Goal: Transaction & Acquisition: Purchase product/service

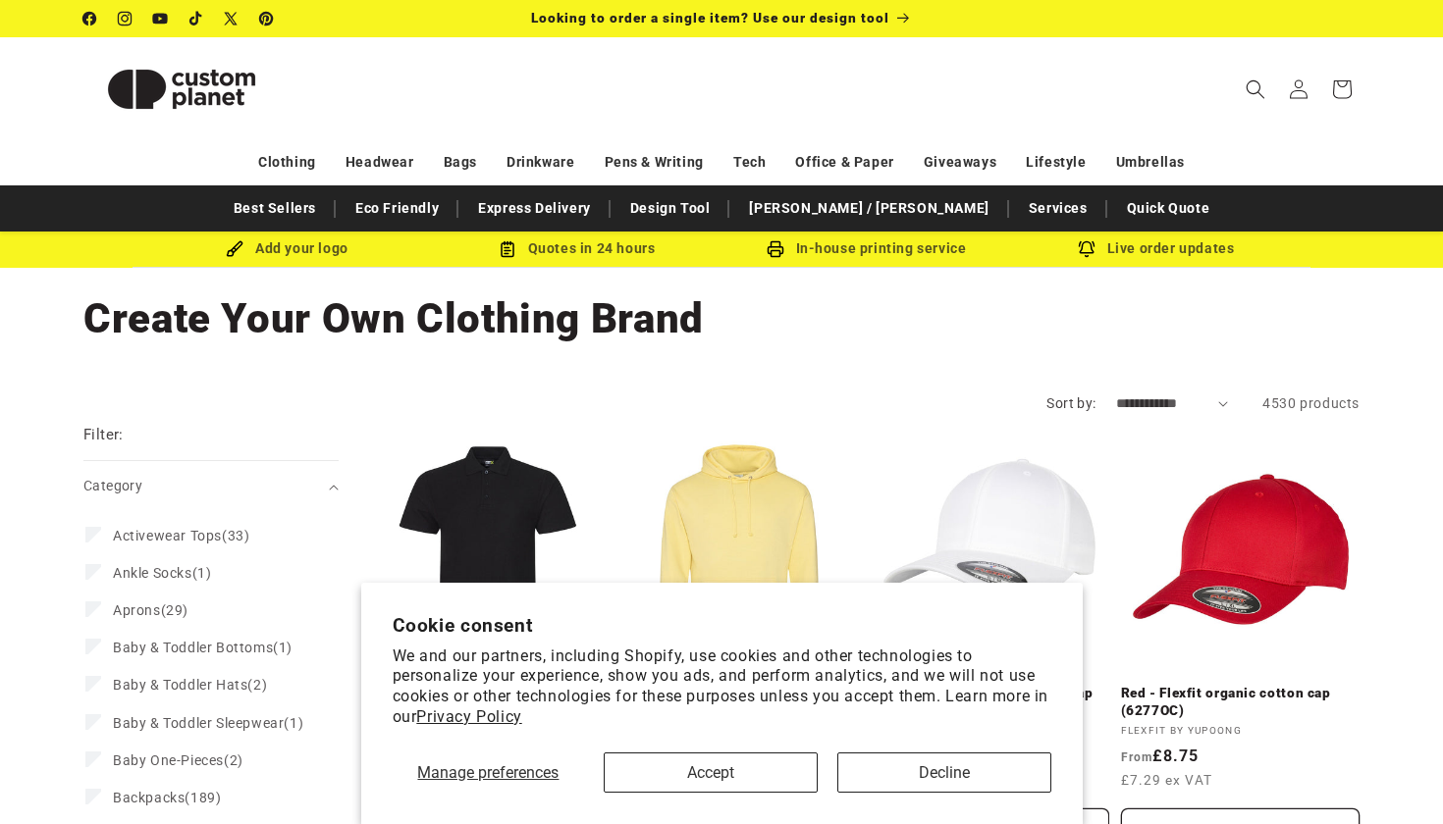
click at [726, 770] on button "Accept" at bounding box center [711, 773] width 214 height 40
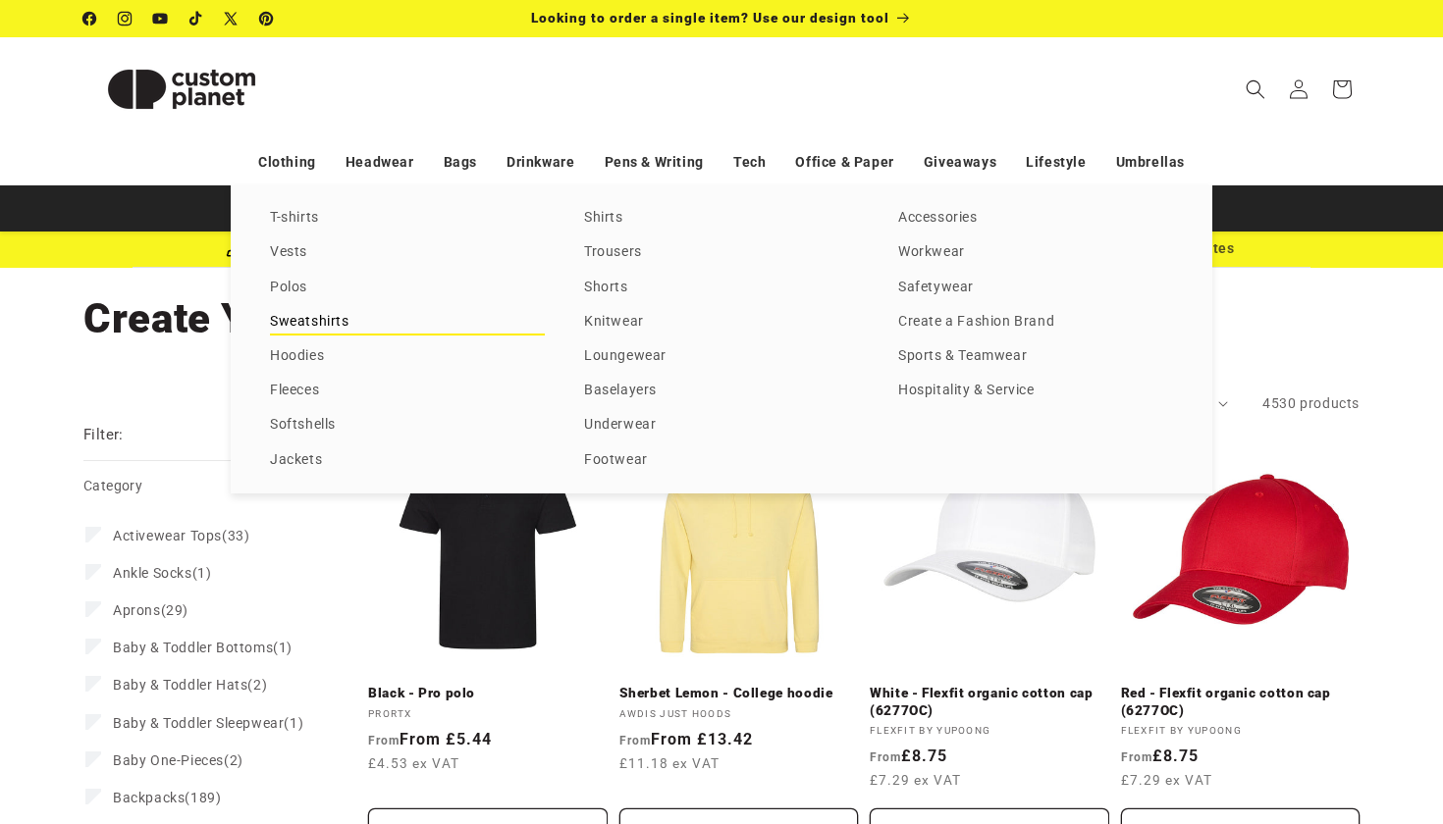
click at [290, 319] on link "Sweatshirts" at bounding box center [407, 322] width 275 height 26
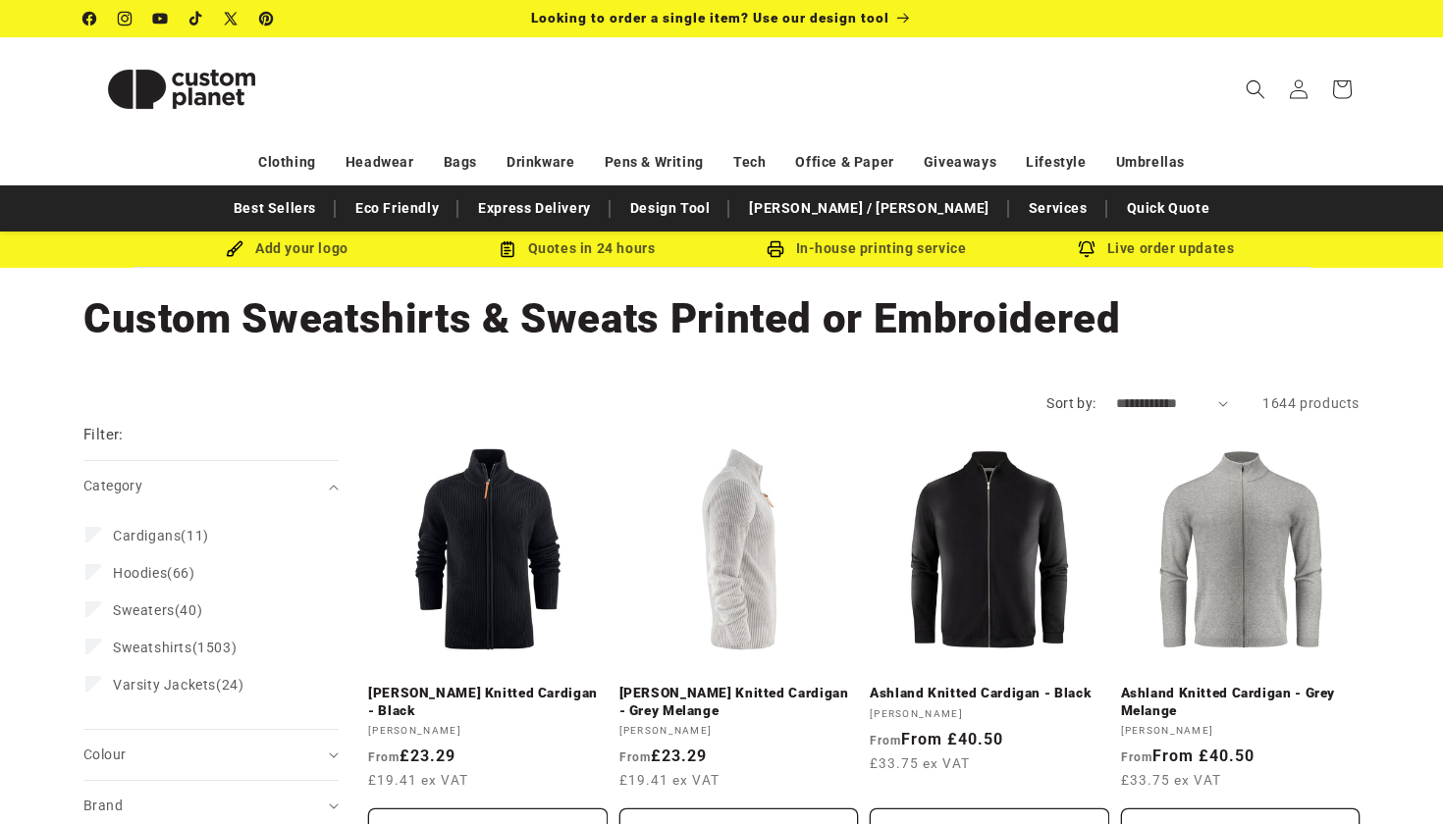
scroll to position [83, 0]
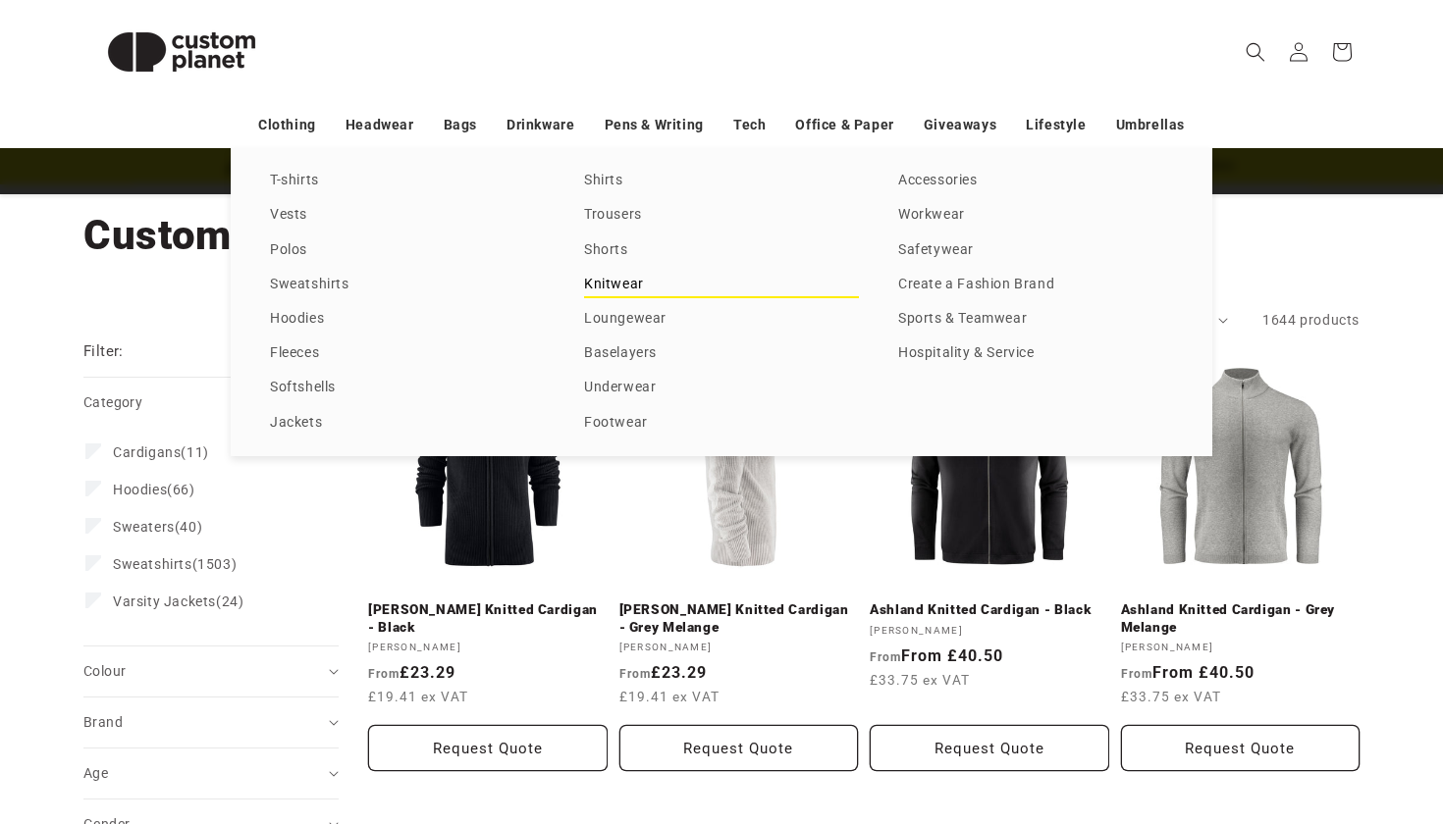
click at [617, 290] on link "Knitwear" at bounding box center [721, 285] width 275 height 26
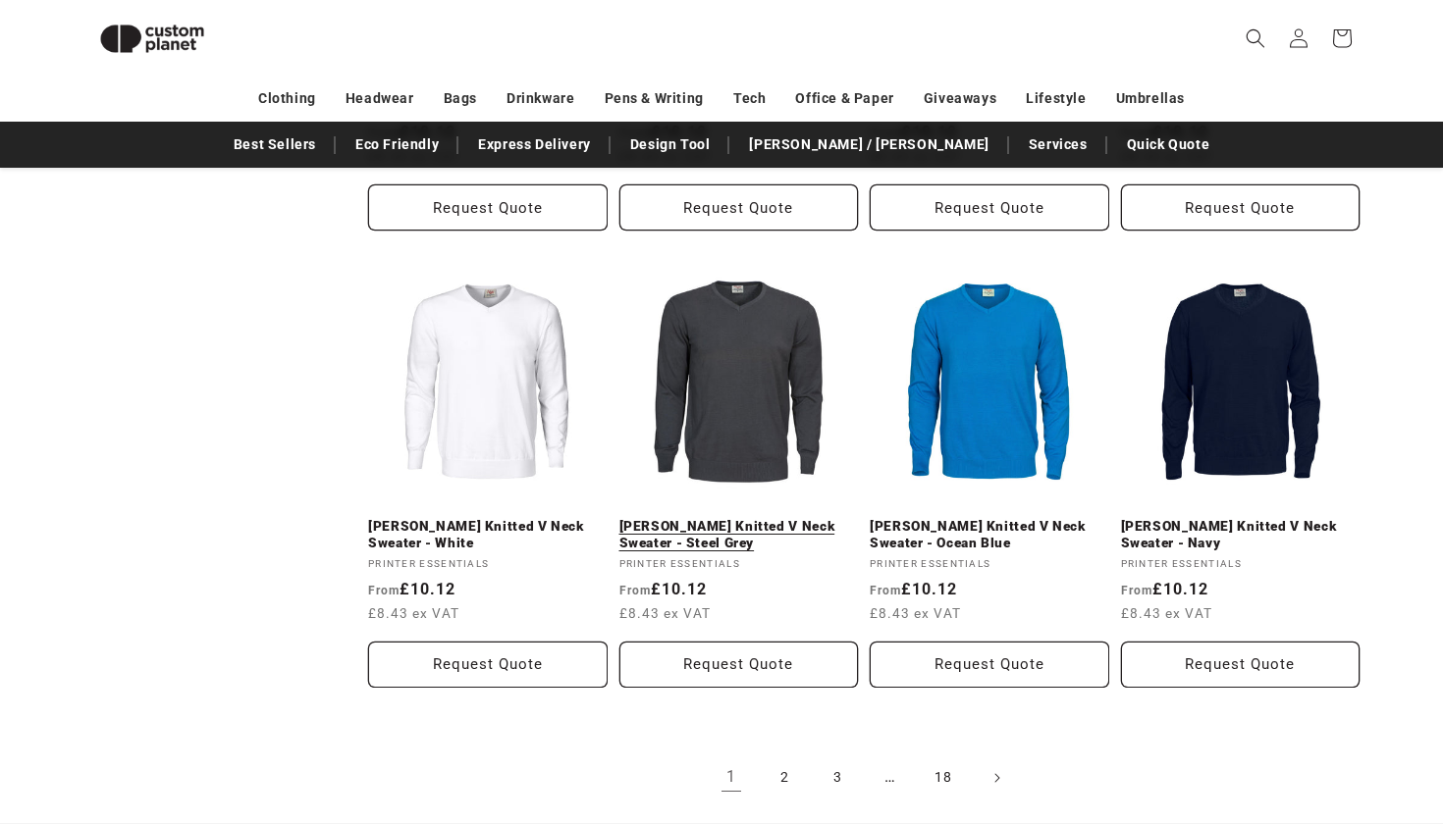
scroll to position [2001, 0]
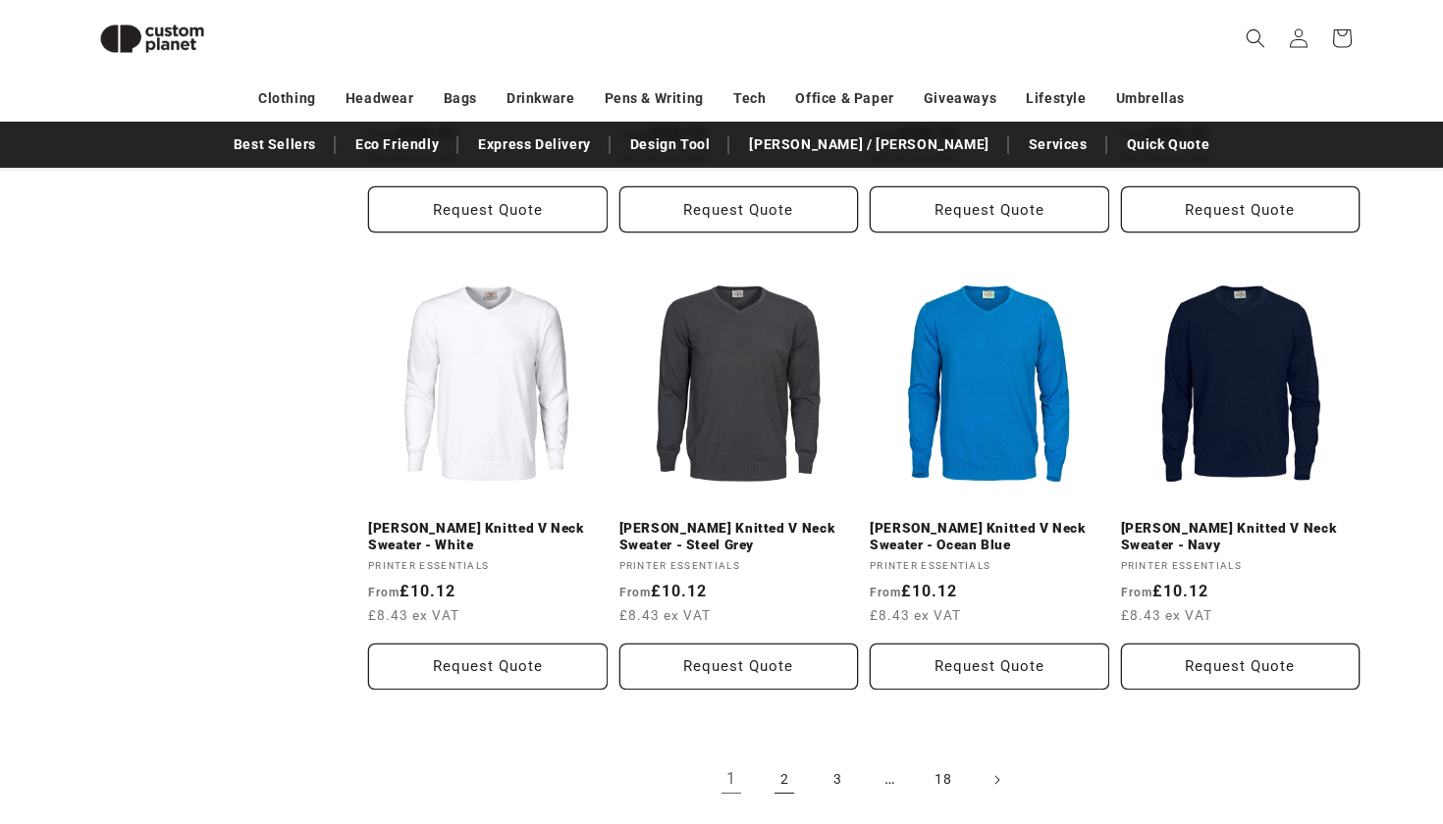
click at [785, 759] on link "2" at bounding box center [784, 780] width 43 height 43
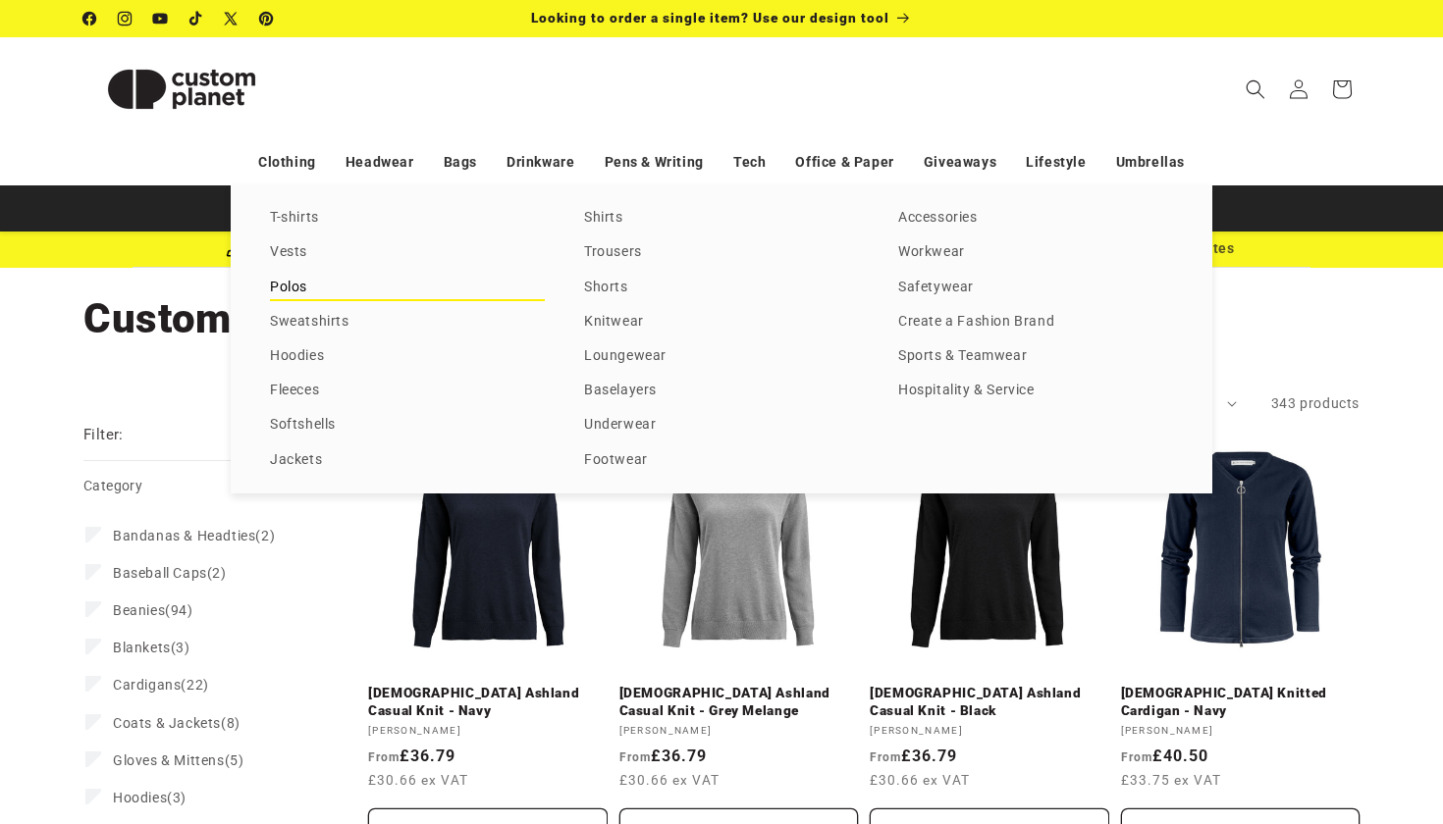
click at [290, 296] on link "Polos" at bounding box center [407, 288] width 275 height 26
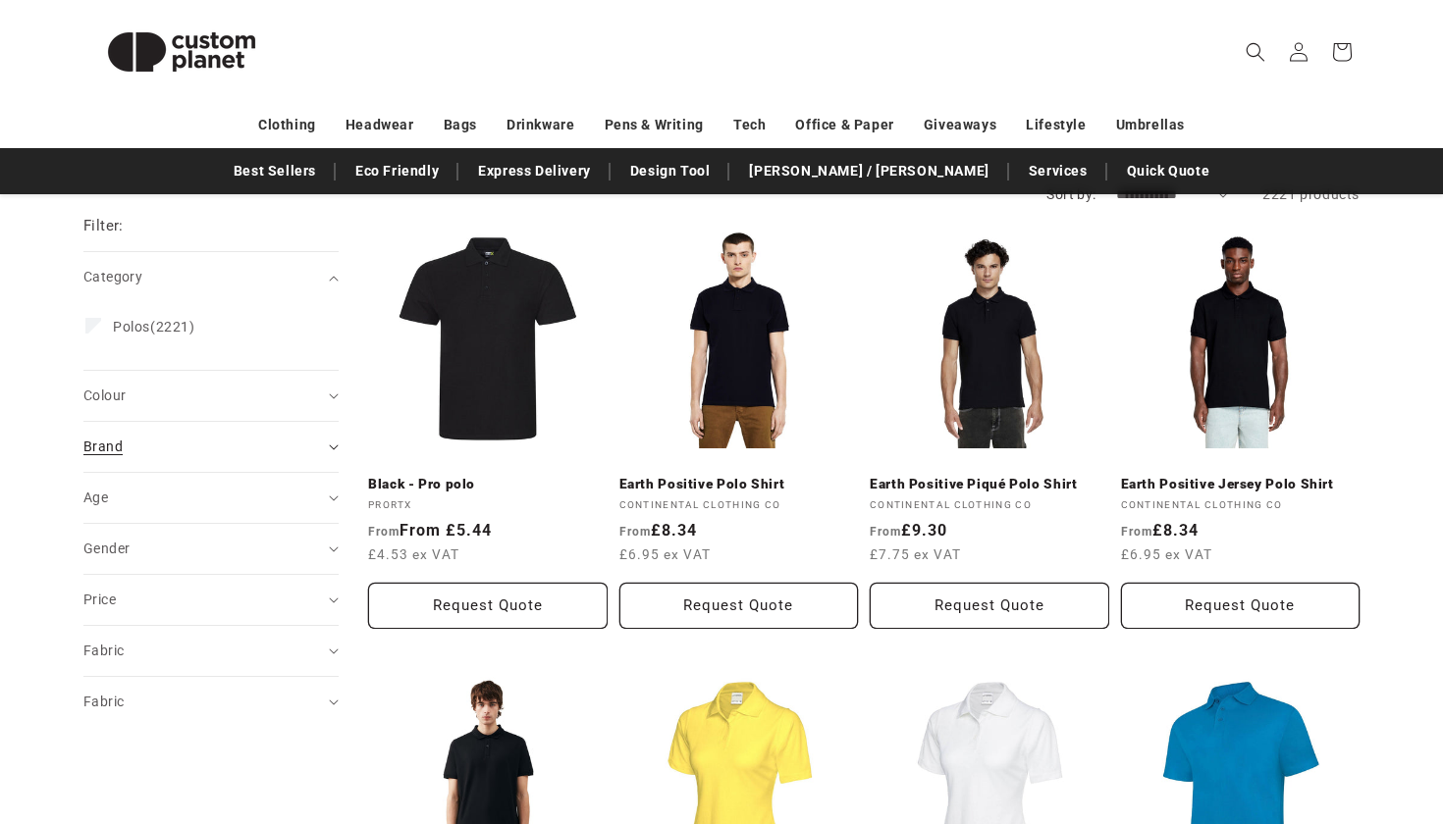
scroll to position [214, 0]
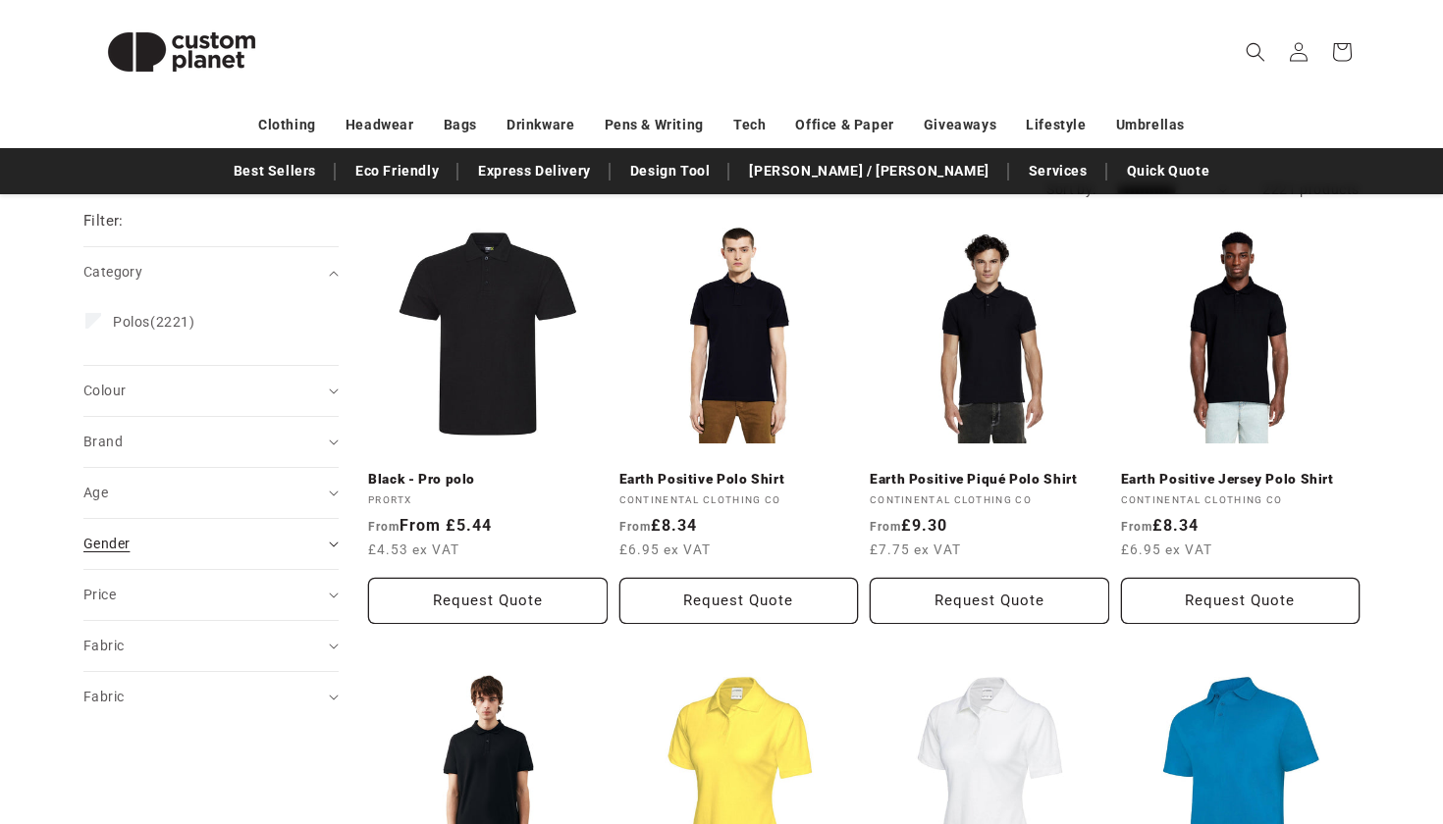
click at [188, 548] on div "Gender (0)" at bounding box center [202, 544] width 238 height 21
click at [103, 626] on label "Male (1045) Male (1045 products)" at bounding box center [204, 639] width 239 height 55
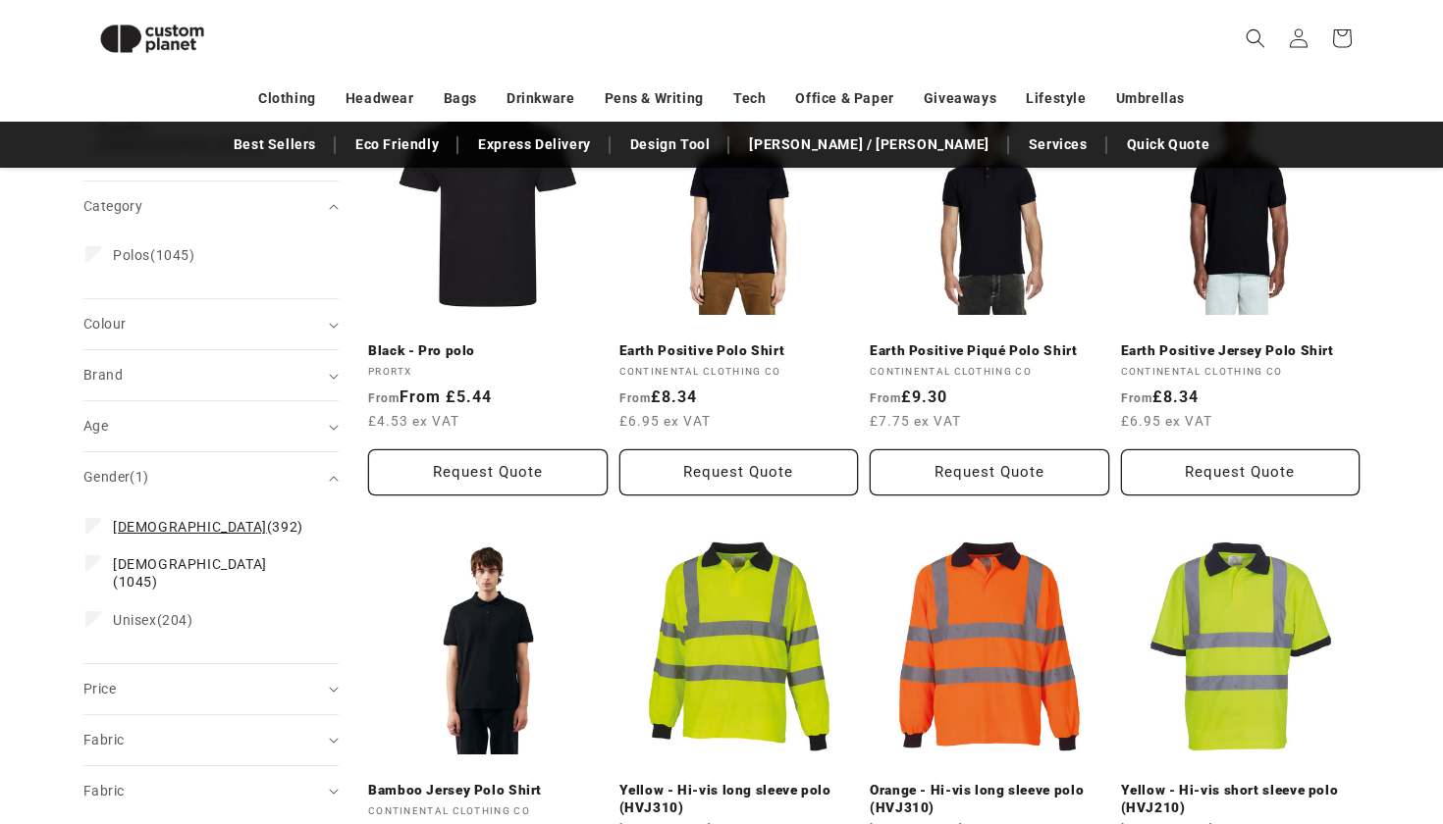
scroll to position [357, 0]
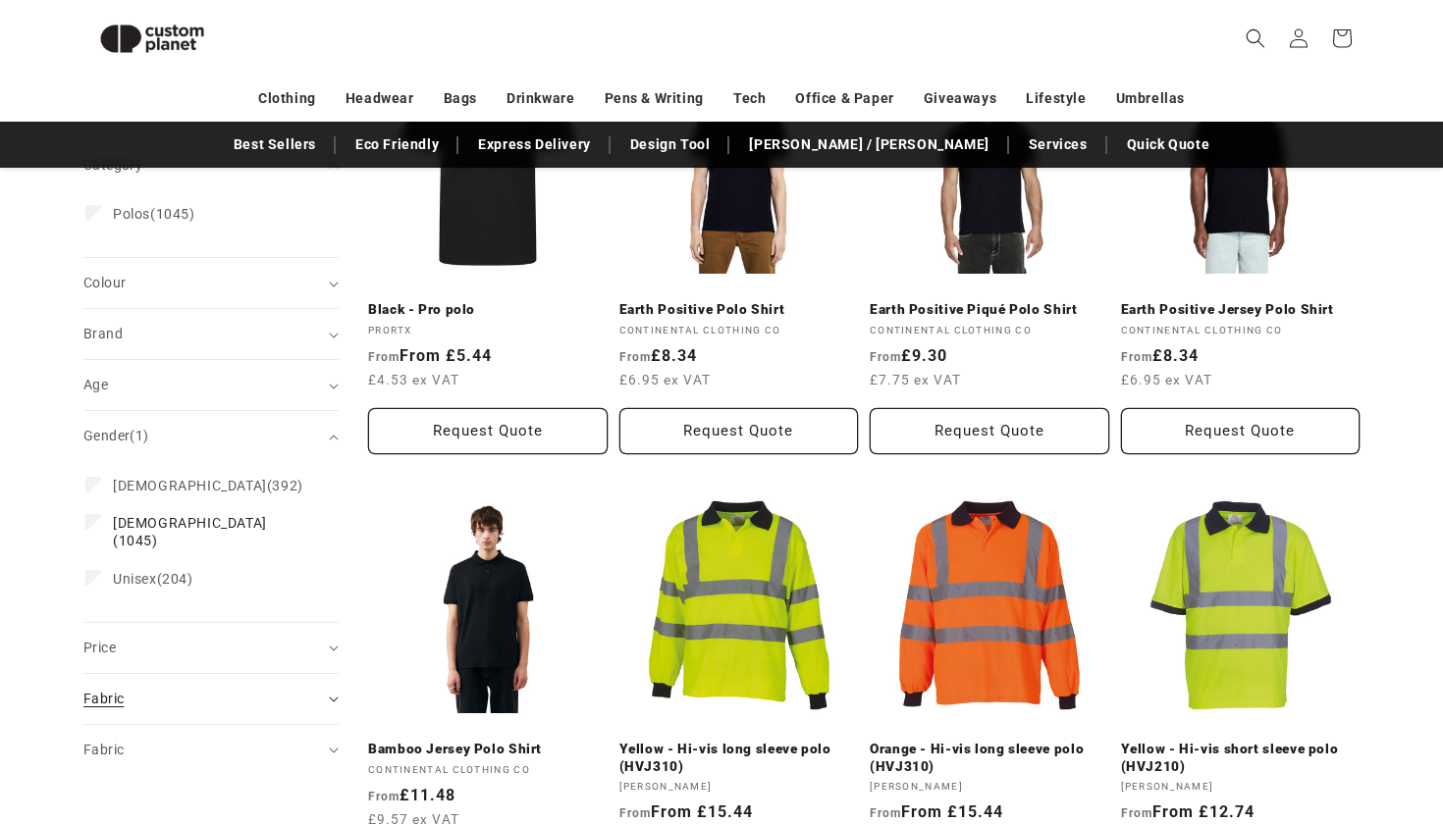
click at [163, 689] on div "Fabric (0)" at bounding box center [202, 699] width 238 height 21
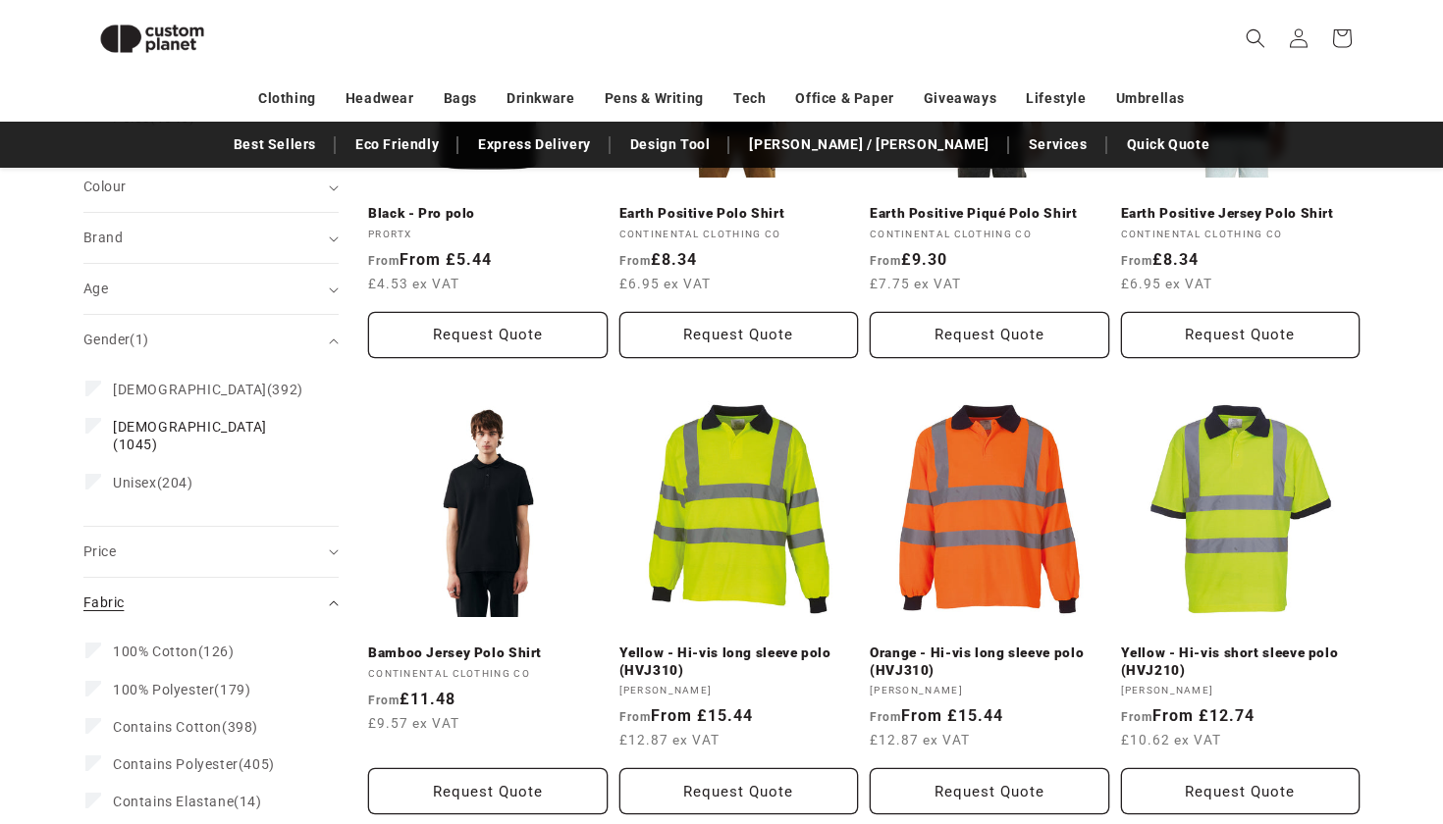
scroll to position [460, 0]
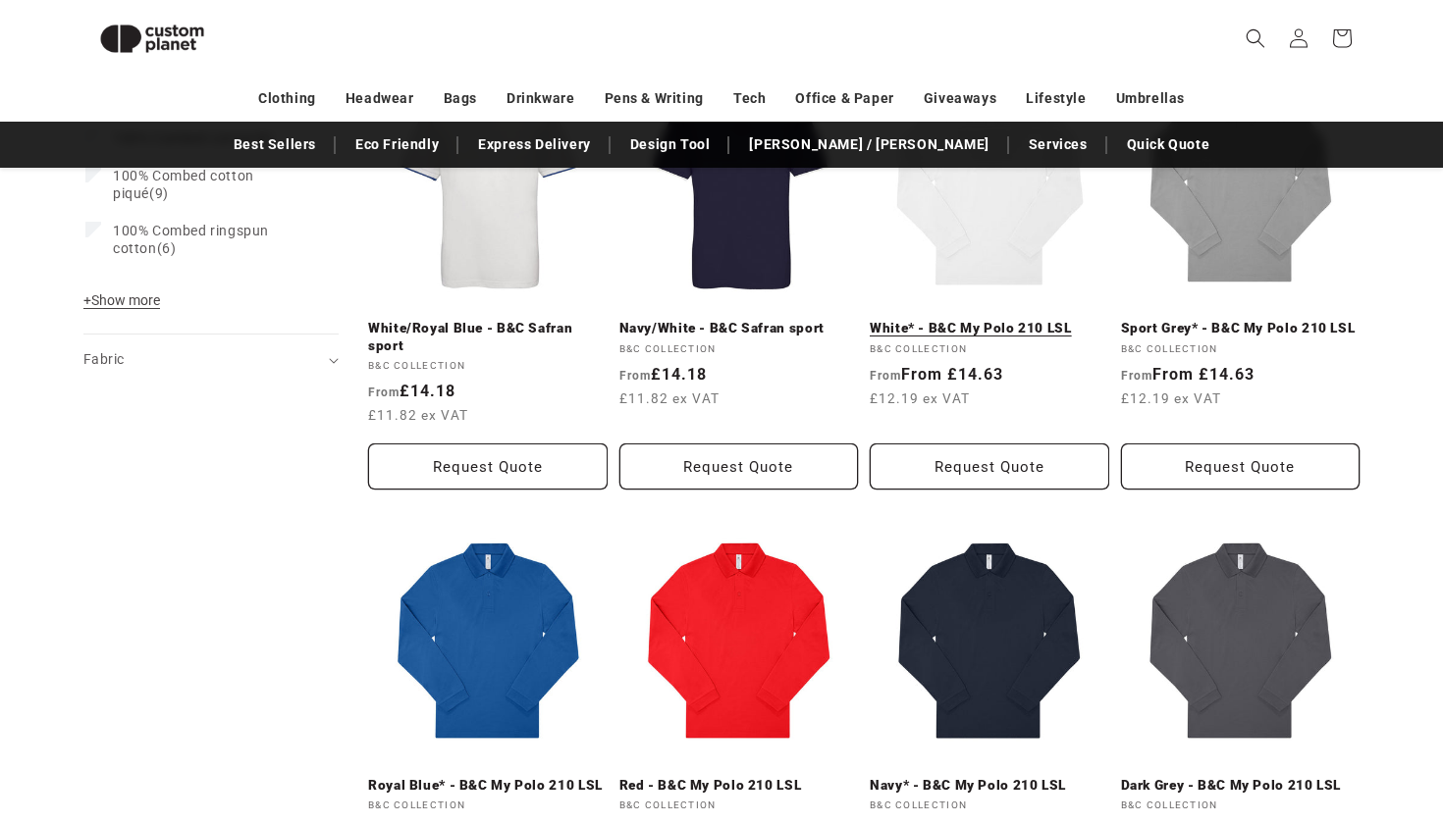
scroll to position [1258, 0]
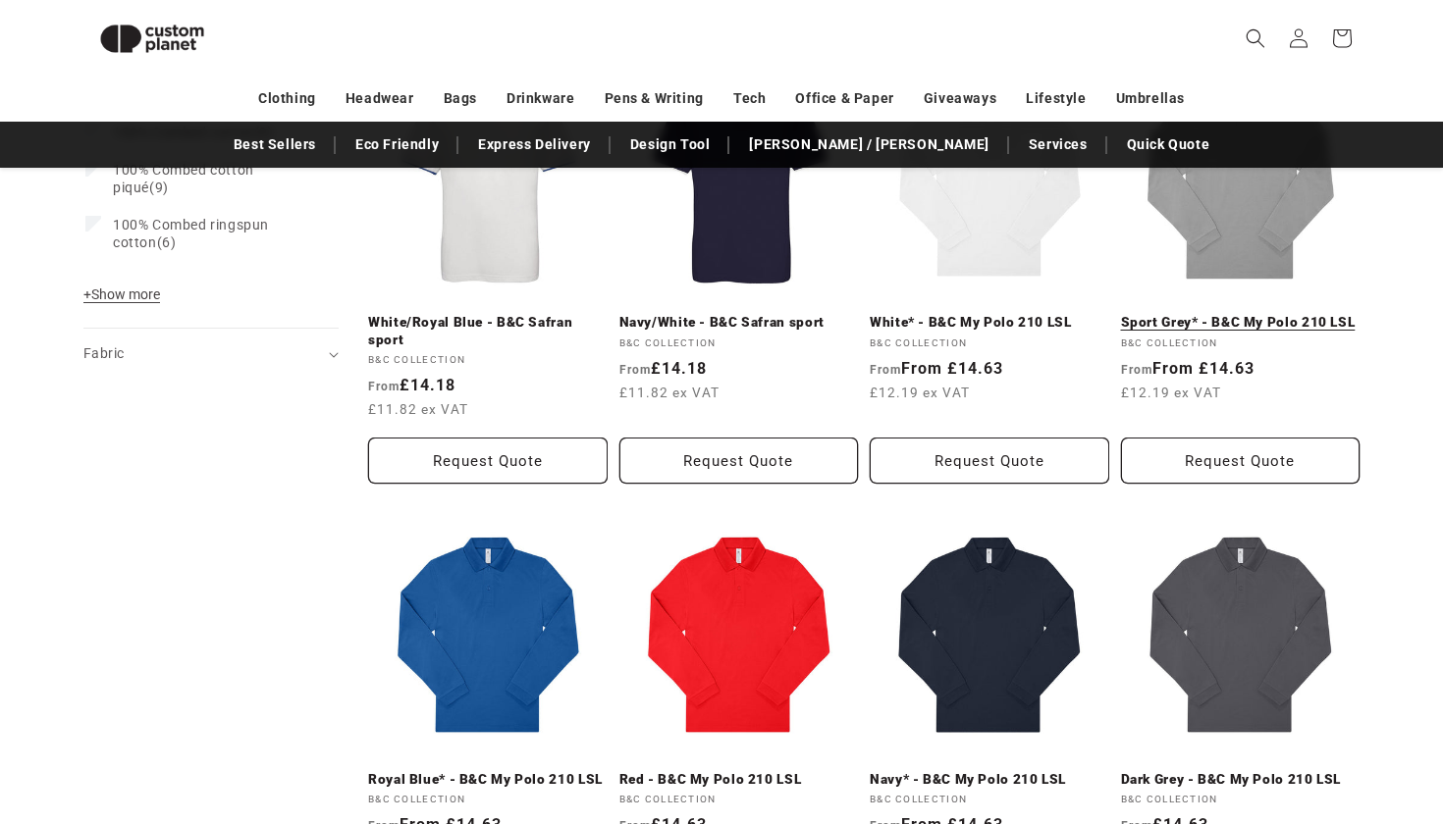
click at [1269, 314] on link "Sport Grey* - B&C My Polo 210 LSL" at bounding box center [1240, 323] width 239 height 18
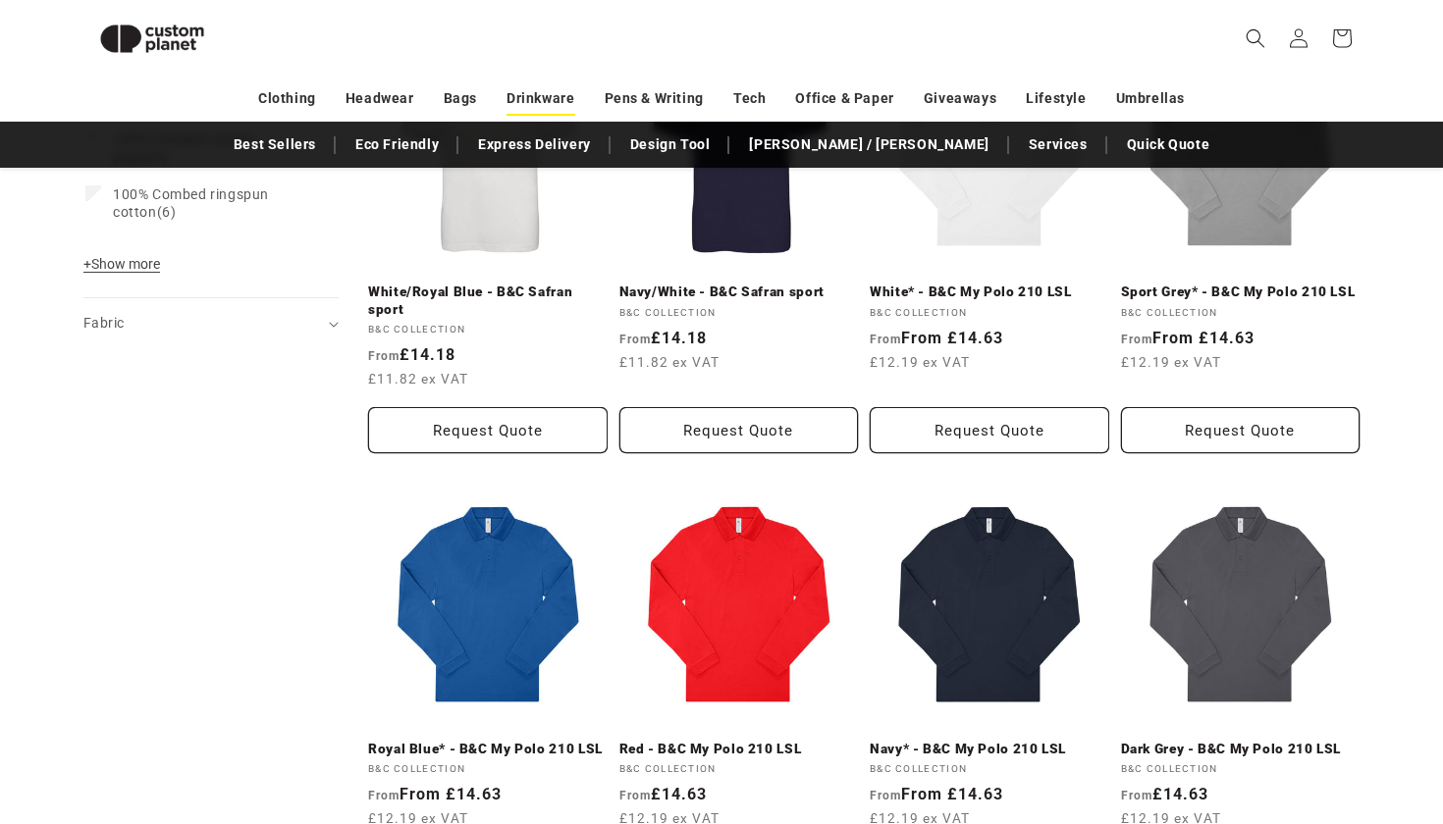
scroll to position [1271, 0]
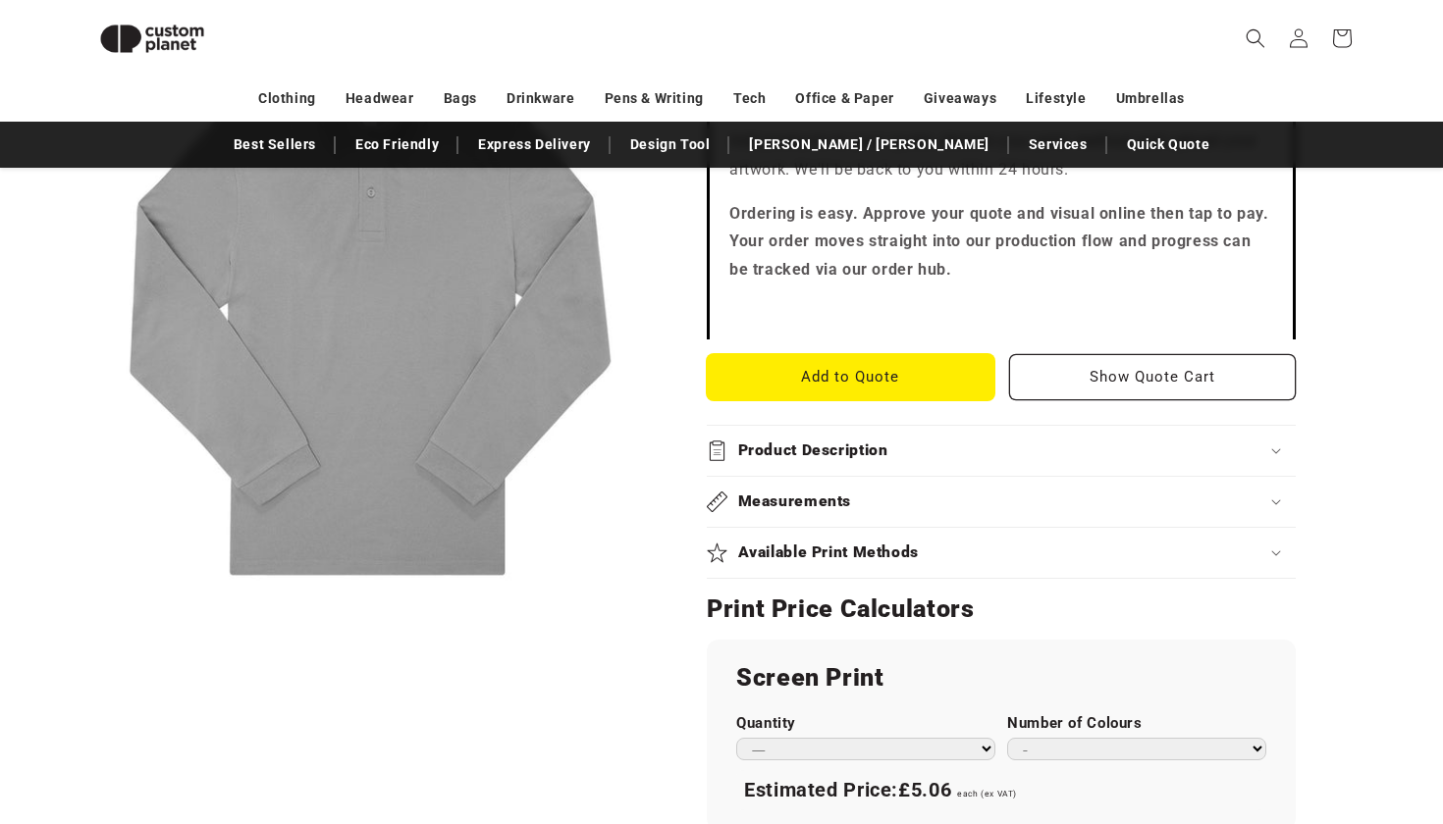
scroll to position [681, 0]
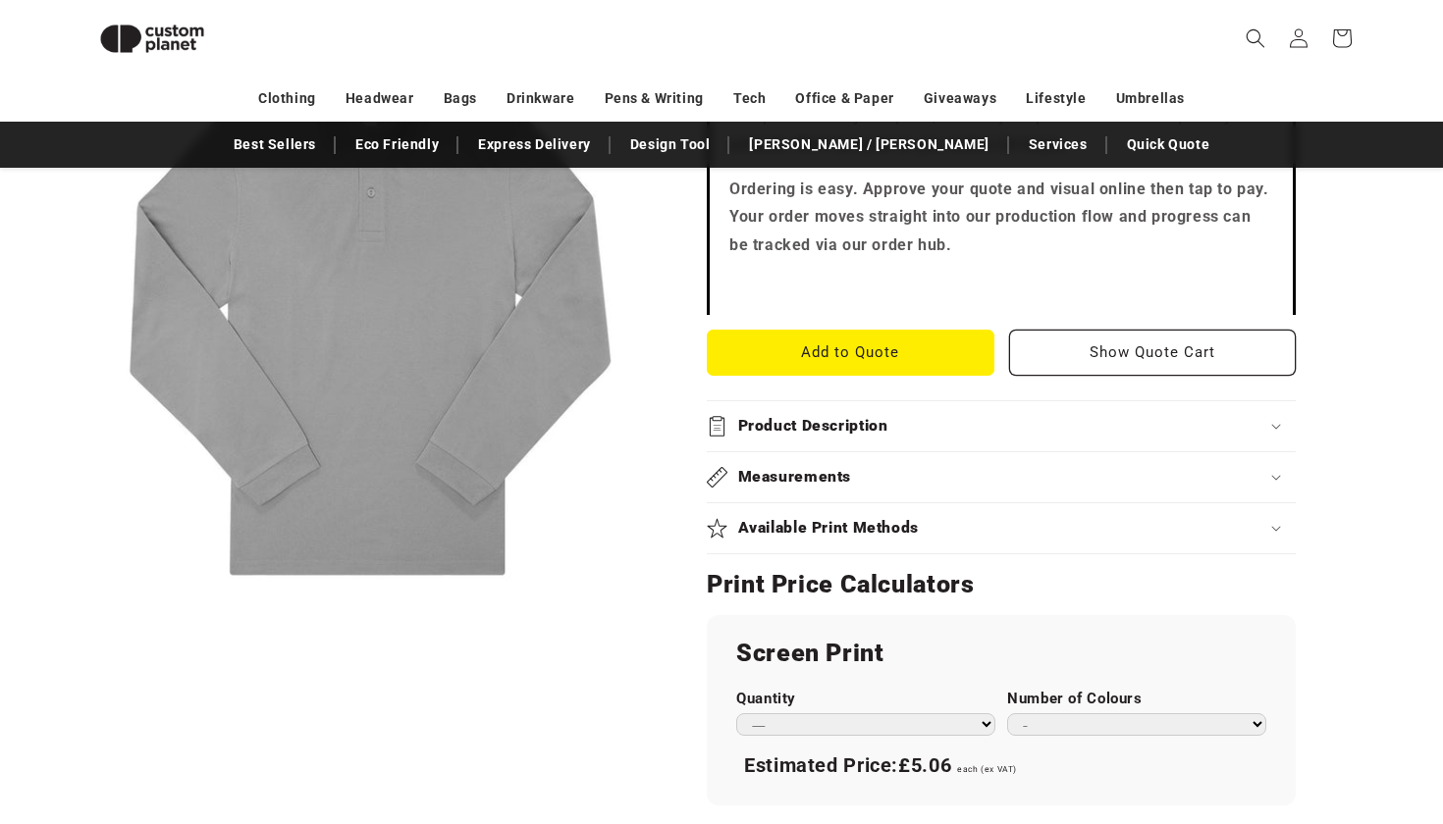
click at [964, 531] on div "Available Print Methods" at bounding box center [1001, 528] width 589 height 21
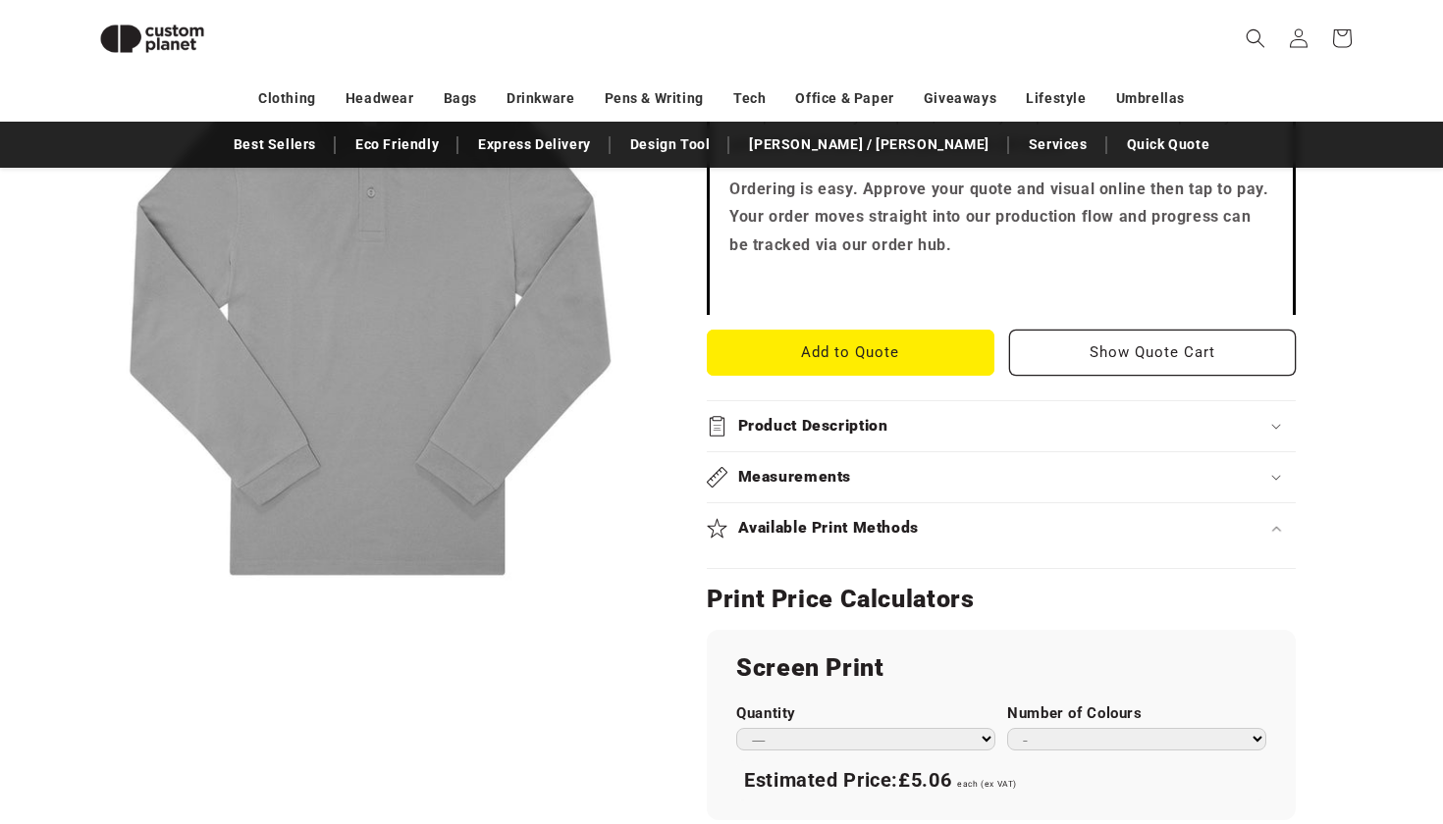
click at [964, 531] on div "Available Print Methods" at bounding box center [1001, 528] width 589 height 21
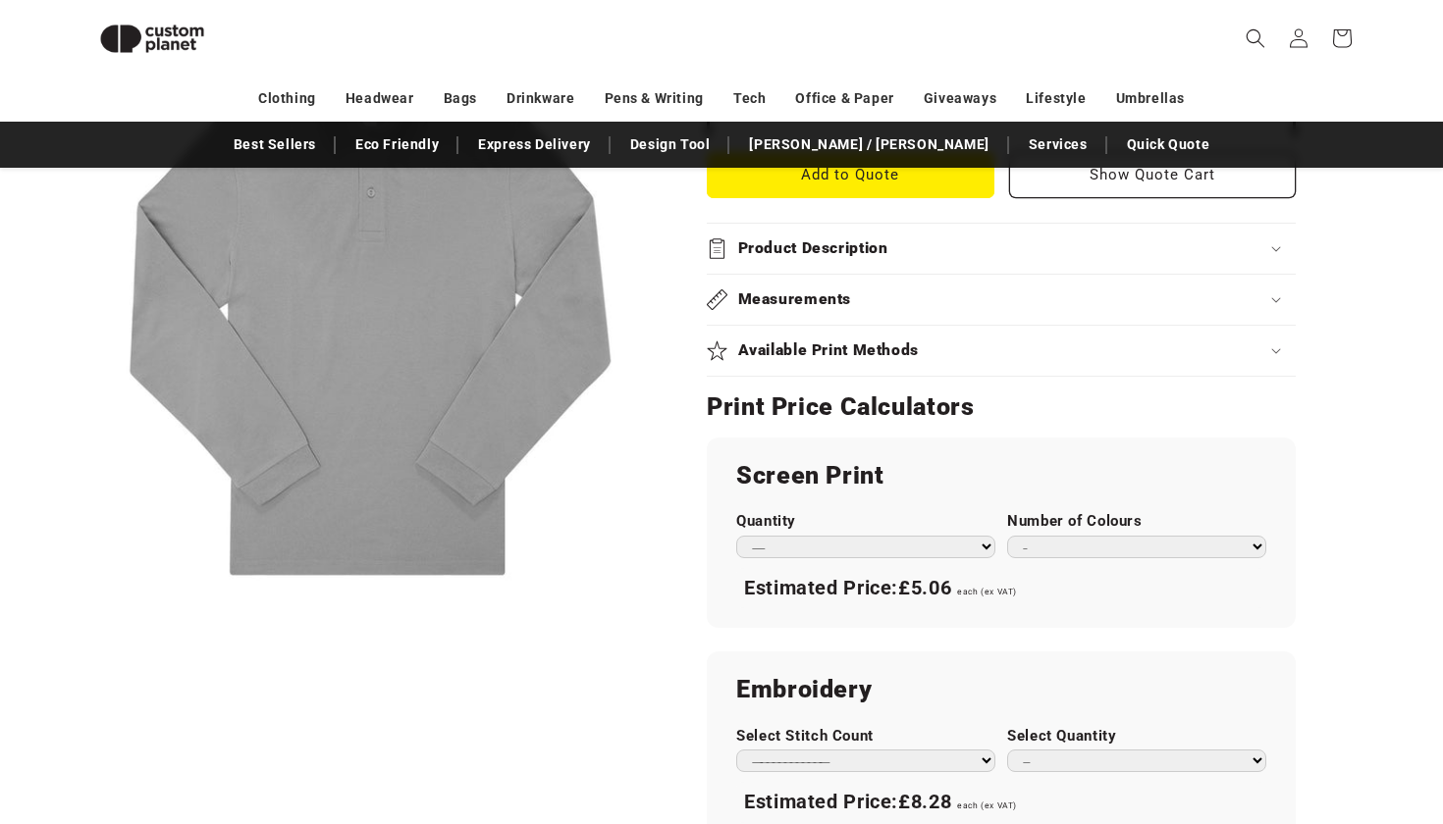
scroll to position [865, 0]
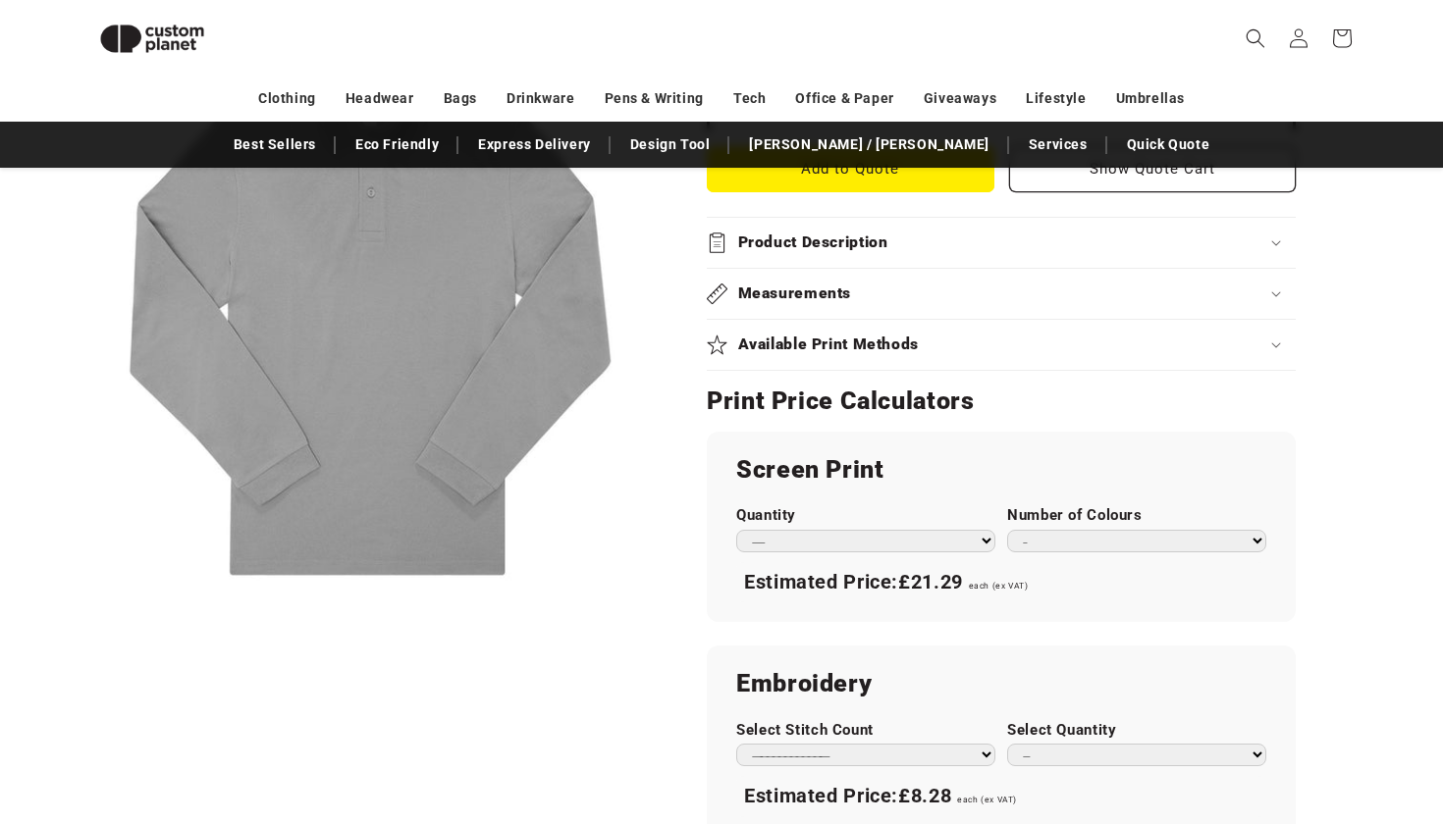
select select "*"
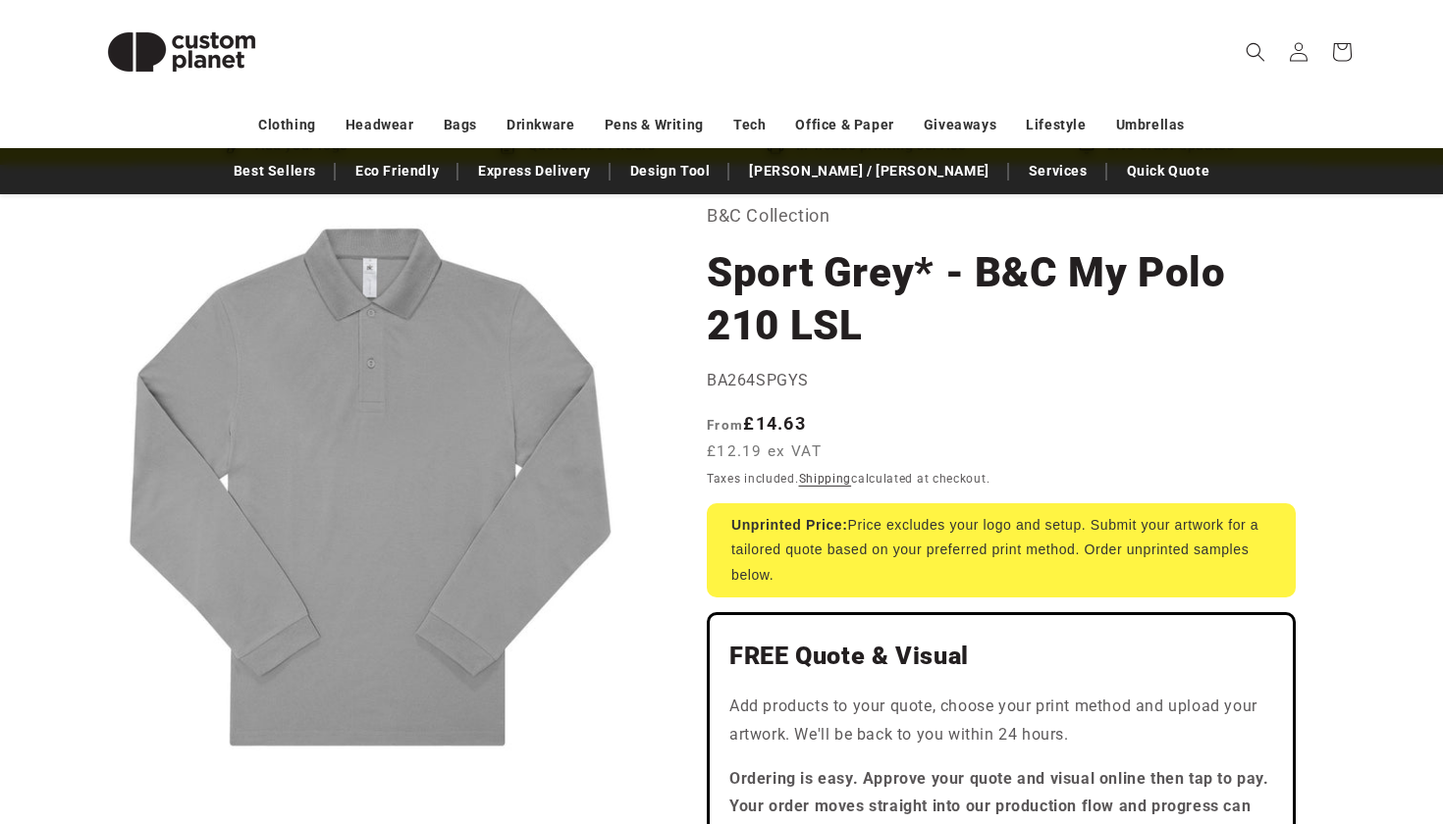
scroll to position [105, 0]
